Goal: Task Accomplishment & Management: Manage account settings

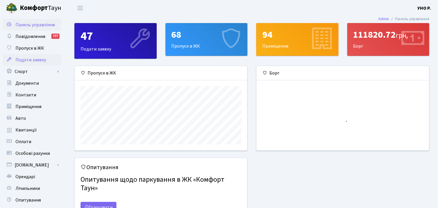
scroll to position [84, 172]
click at [32, 48] on span "Пропуск в ЖК" at bounding box center [29, 48] width 29 height 6
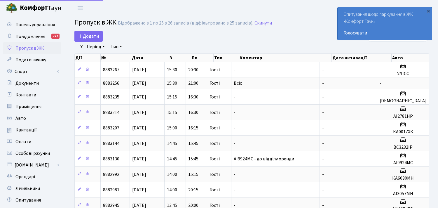
select select "25"
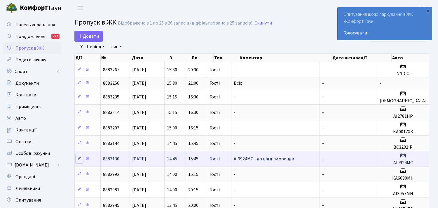
click at [76, 156] on link at bounding box center [79, 158] width 7 height 9
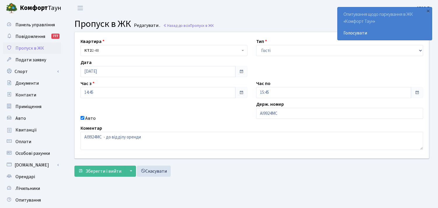
click at [415, 94] on span at bounding box center [416, 92] width 5 height 5
click at [415, 92] on span at bounding box center [416, 92] width 5 height 5
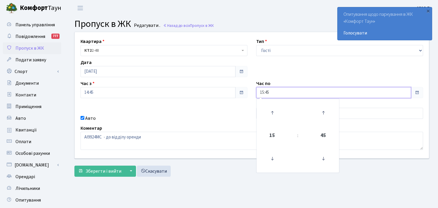
drag, startPoint x: 278, startPoint y: 95, endPoint x: 274, endPoint y: 93, distance: 3.8
click at [276, 95] on input "15:45" at bounding box center [333, 92] width 155 height 11
click at [273, 114] on icon at bounding box center [272, 113] width 16 height 16
type input "17:45"
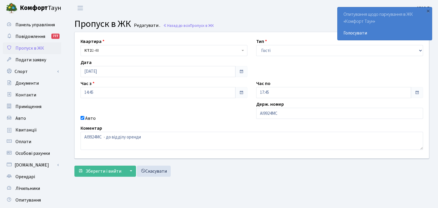
drag, startPoint x: 242, startPoint y: 176, endPoint x: 238, endPoint y: 173, distance: 5.0
click at [241, 176] on div "Зберегти і вийти ▼ Зберегти та продовжити редагування Зберегти та створити Скас…" at bounding box center [251, 170] width 355 height 11
click at [111, 170] on span "Зберегти і вийти" at bounding box center [103, 171] width 36 height 6
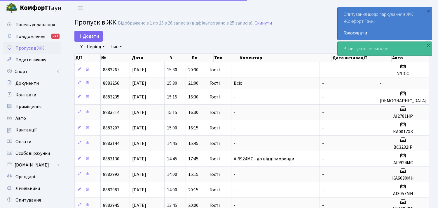
select select "25"
